Goal: Obtain resource: Download file/media

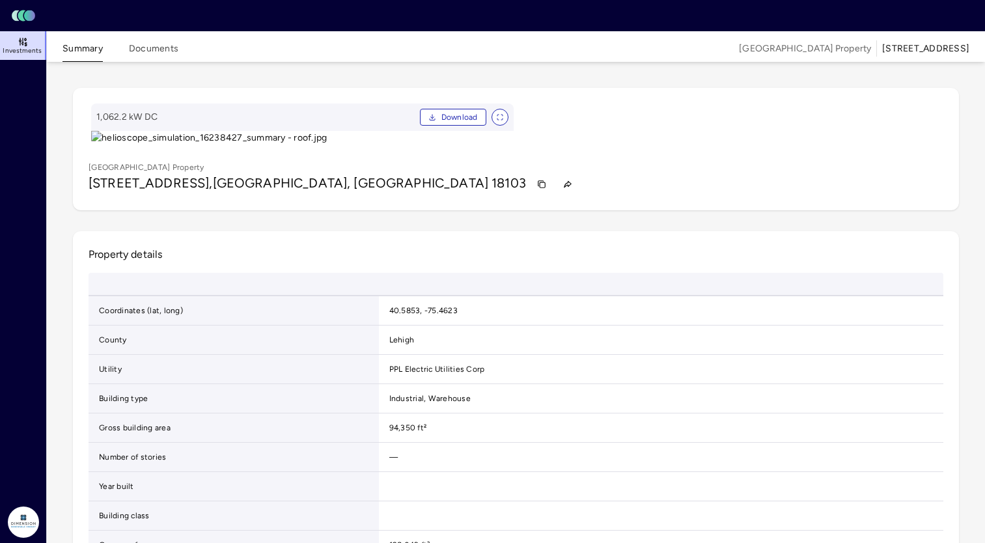
click at [35, 49] on span "Investments" at bounding box center [22, 51] width 39 height 8
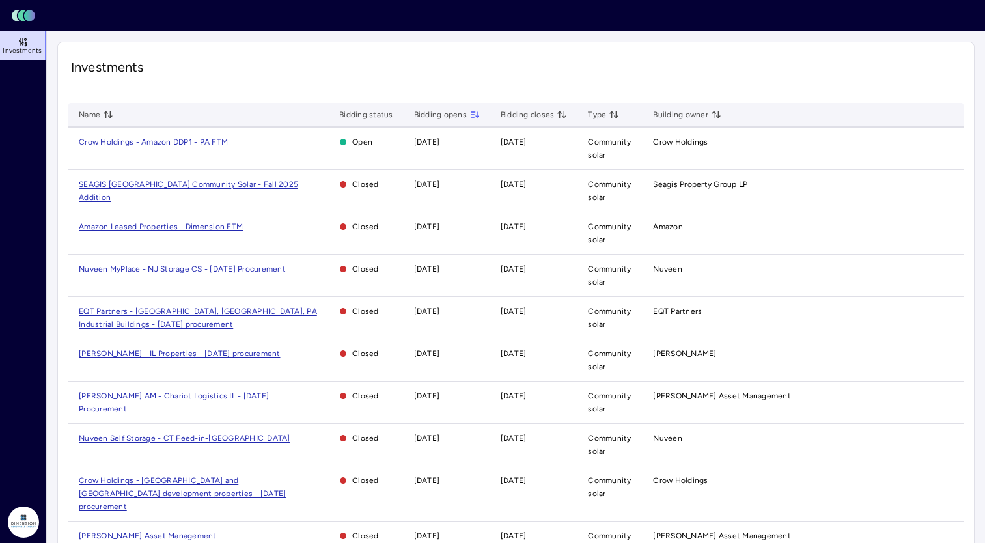
click at [157, 354] on span "[PERSON_NAME] - IL Properties - [DATE] procurement" at bounding box center [180, 353] width 202 height 9
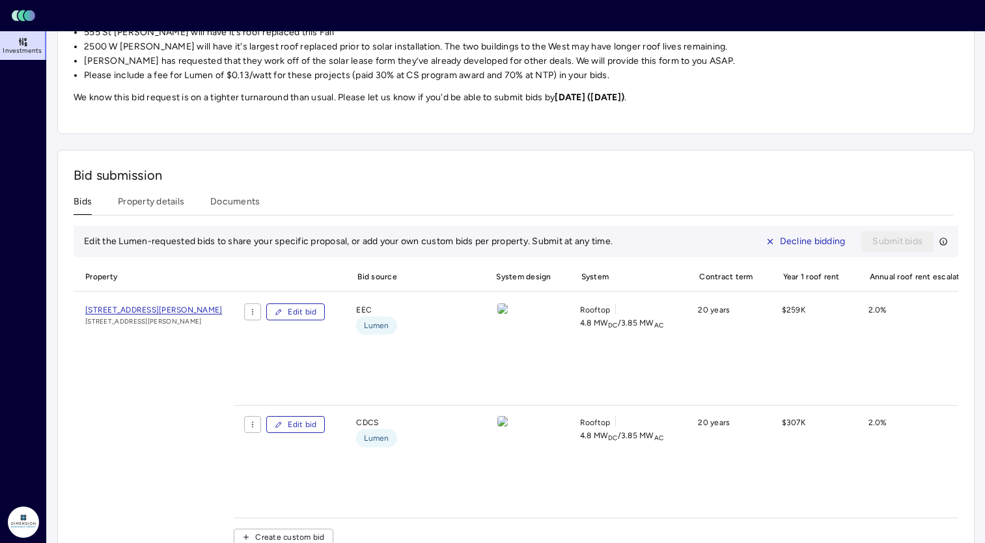
scroll to position [65, 0]
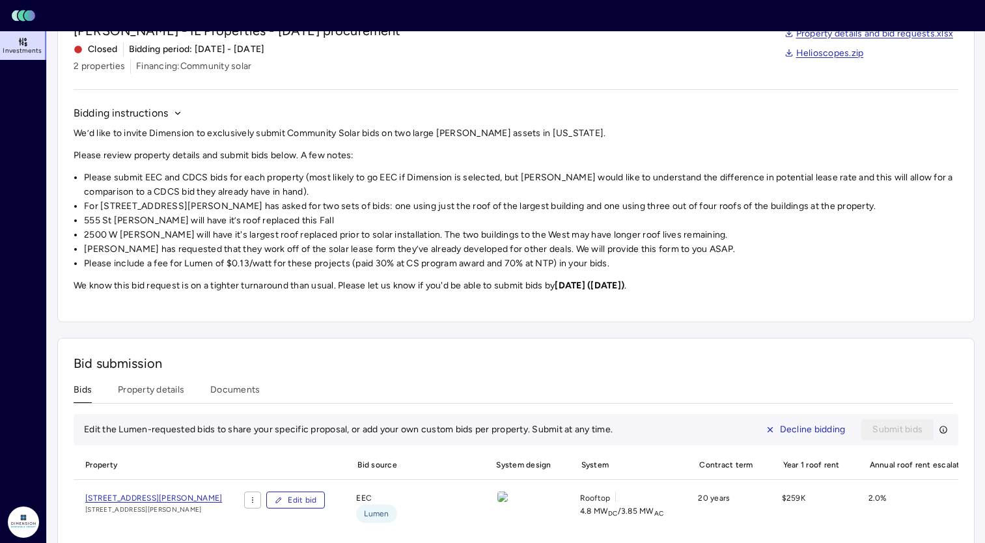
click at [163, 385] on button "Property details" at bounding box center [151, 393] width 66 height 20
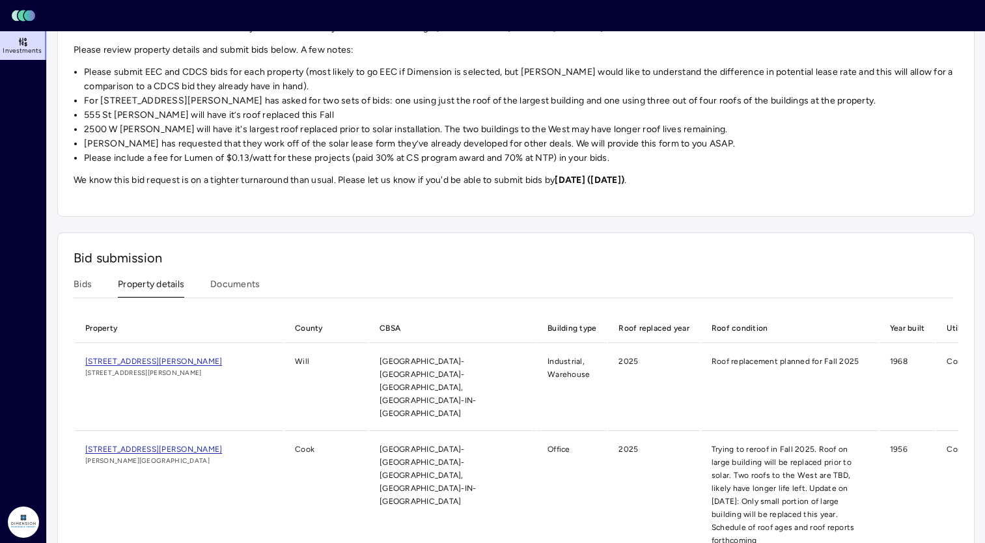
scroll to position [171, 0]
click at [175, 444] on span "[STREET_ADDRESS][PERSON_NAME]" at bounding box center [153, 448] width 137 height 9
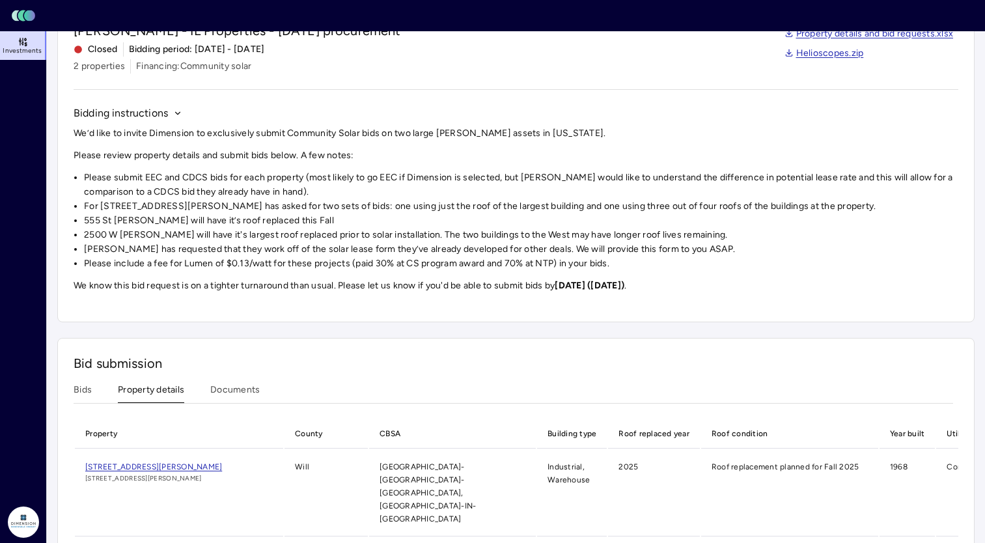
scroll to position [171, 0]
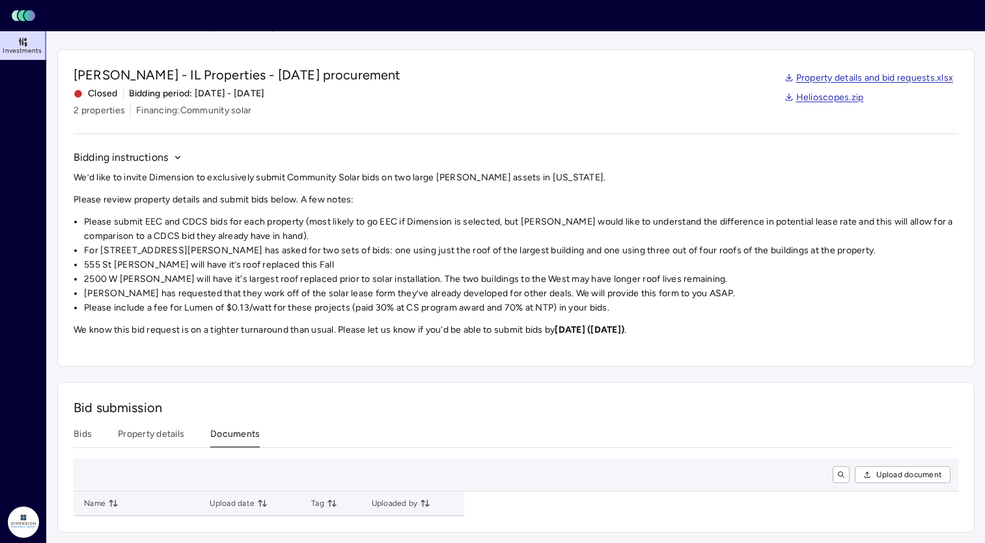
click at [247, 287] on div "Investments [PERSON_NAME] - IL Properties - [DATE] procurement [PERSON_NAME] - …" at bounding box center [515, 277] width 917 height 512
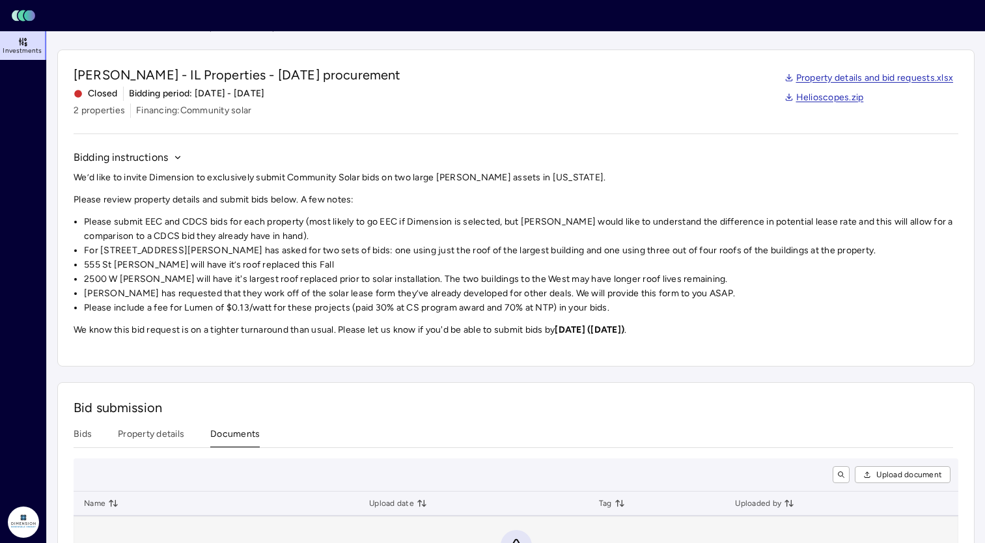
scroll to position [112, 0]
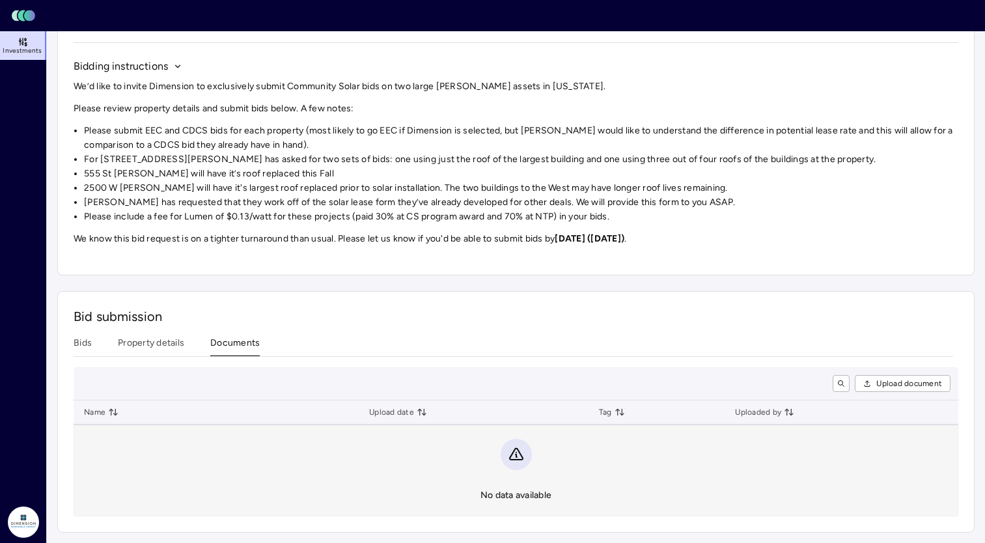
click at [153, 341] on button "Property details" at bounding box center [151, 346] width 66 height 20
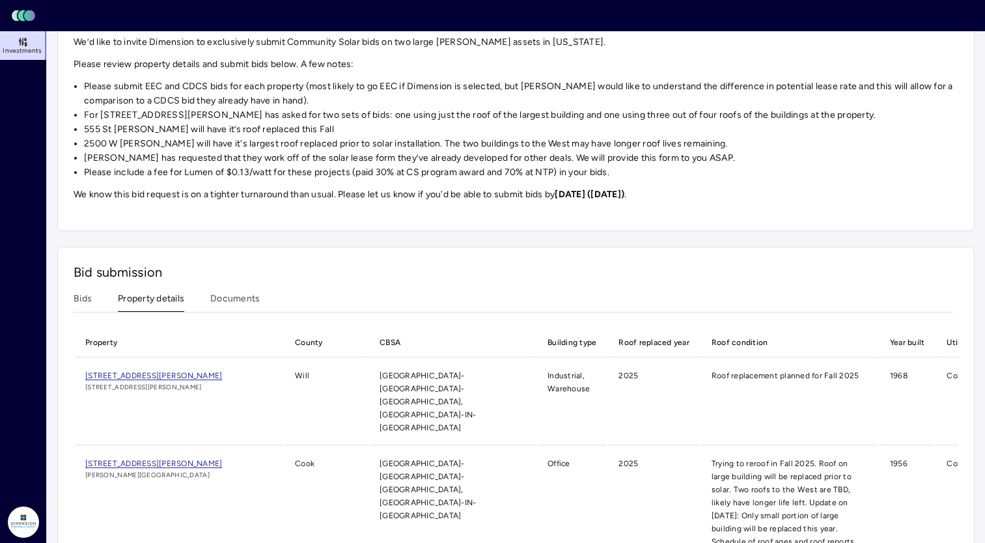
scroll to position [171, 0]
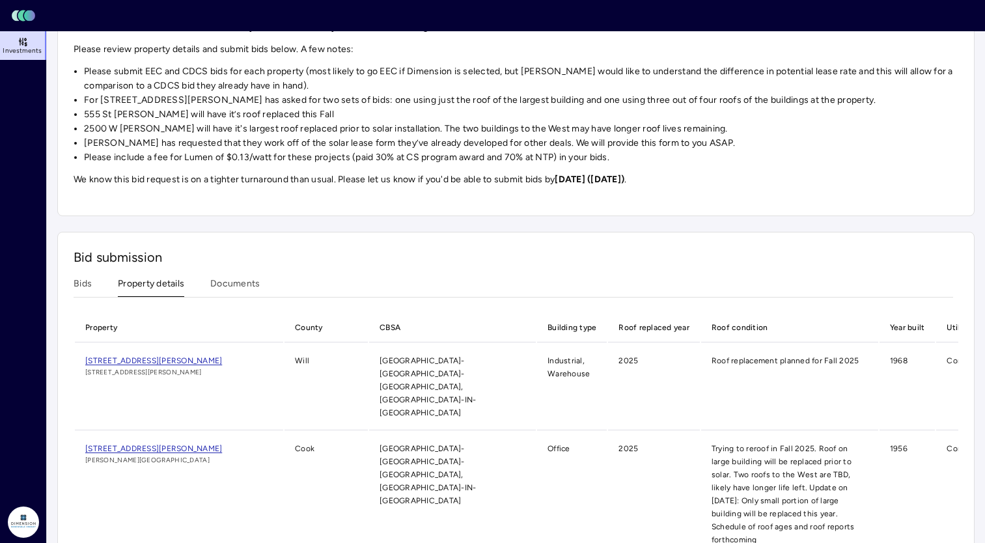
click at [193, 442] on link "[STREET_ADDRESS][PERSON_NAME]" at bounding box center [179, 448] width 188 height 13
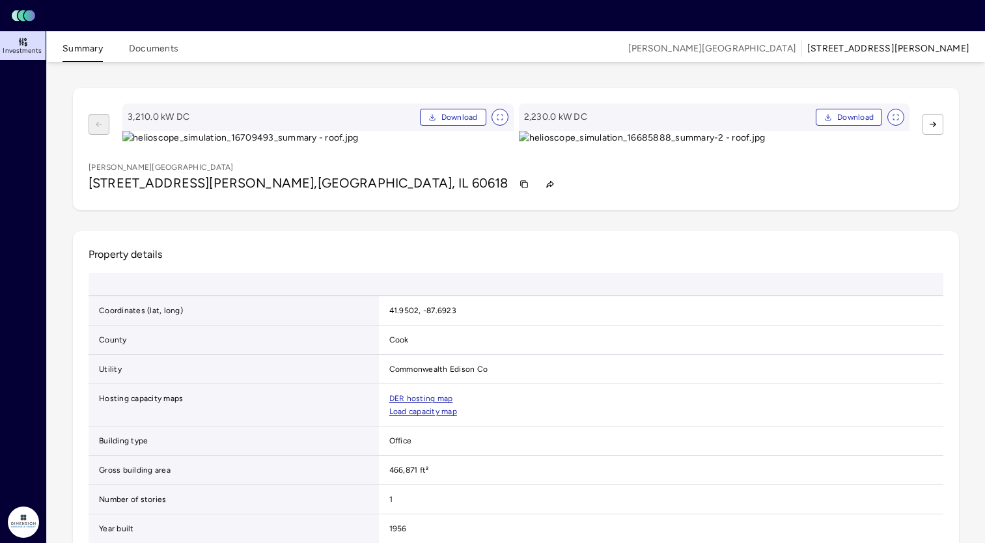
click at [160, 59] on button "Documents" at bounding box center [153, 52] width 49 height 20
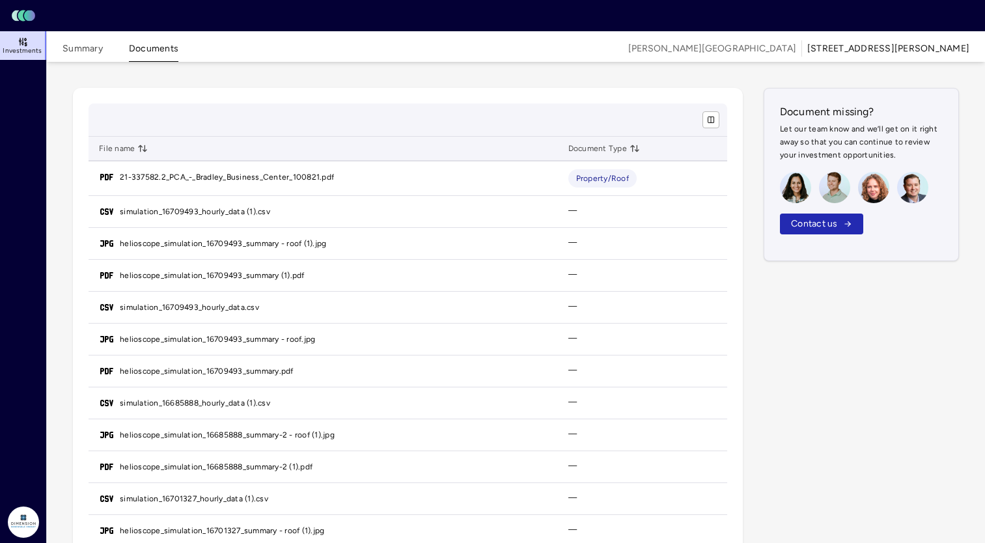
click at [247, 274] on link "helioscope_simulation_16709493_summary (1).pdf" at bounding box center [212, 275] width 185 height 13
click at [233, 375] on link "helioscope_simulation_16709493_summary.pdf" at bounding box center [207, 371] width 174 height 13
click at [264, 470] on link "helioscope_simulation_16685888_summary-2 (1).pdf" at bounding box center [216, 466] width 193 height 13
